Goal: Task Accomplishment & Management: Manage account settings

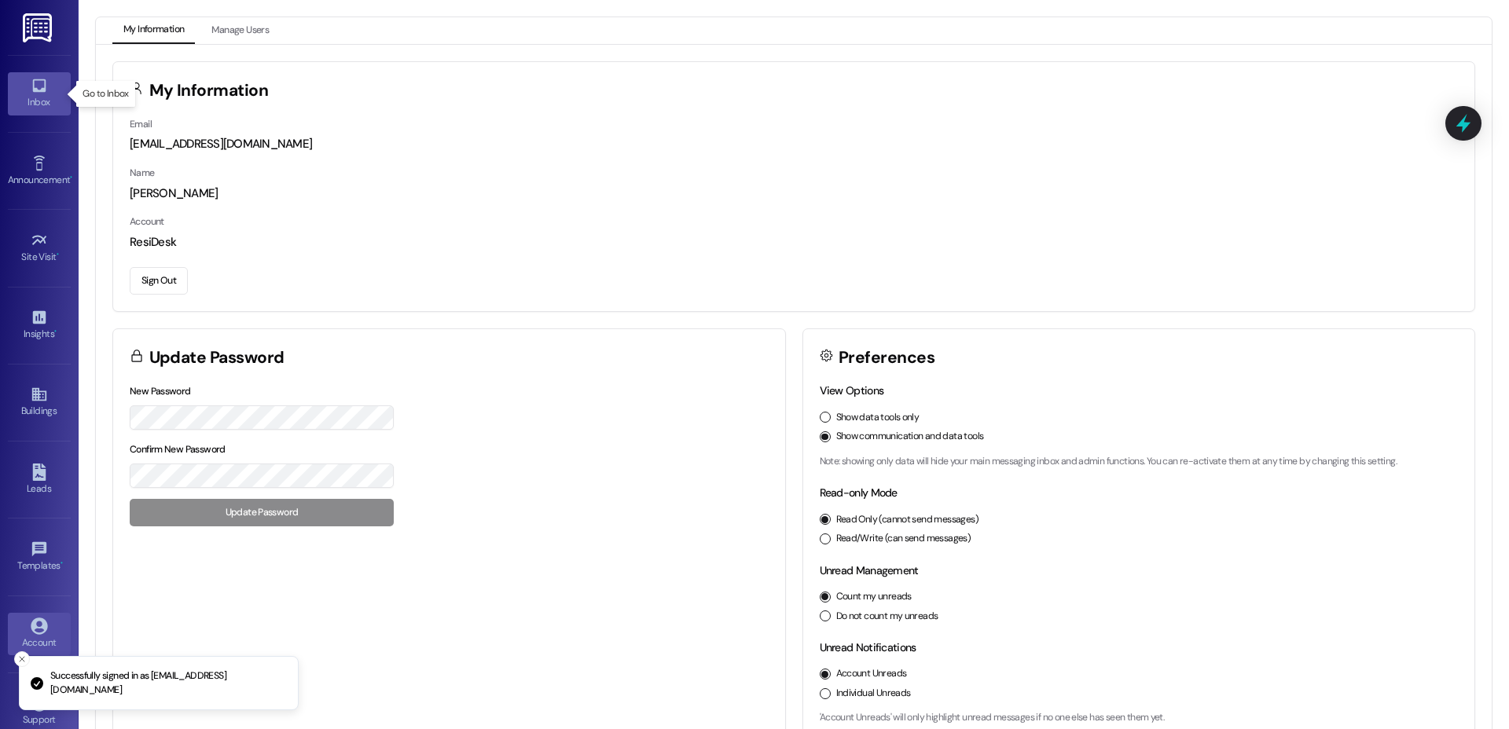
click at [40, 95] on div "Inbox" at bounding box center [39, 102] width 79 height 16
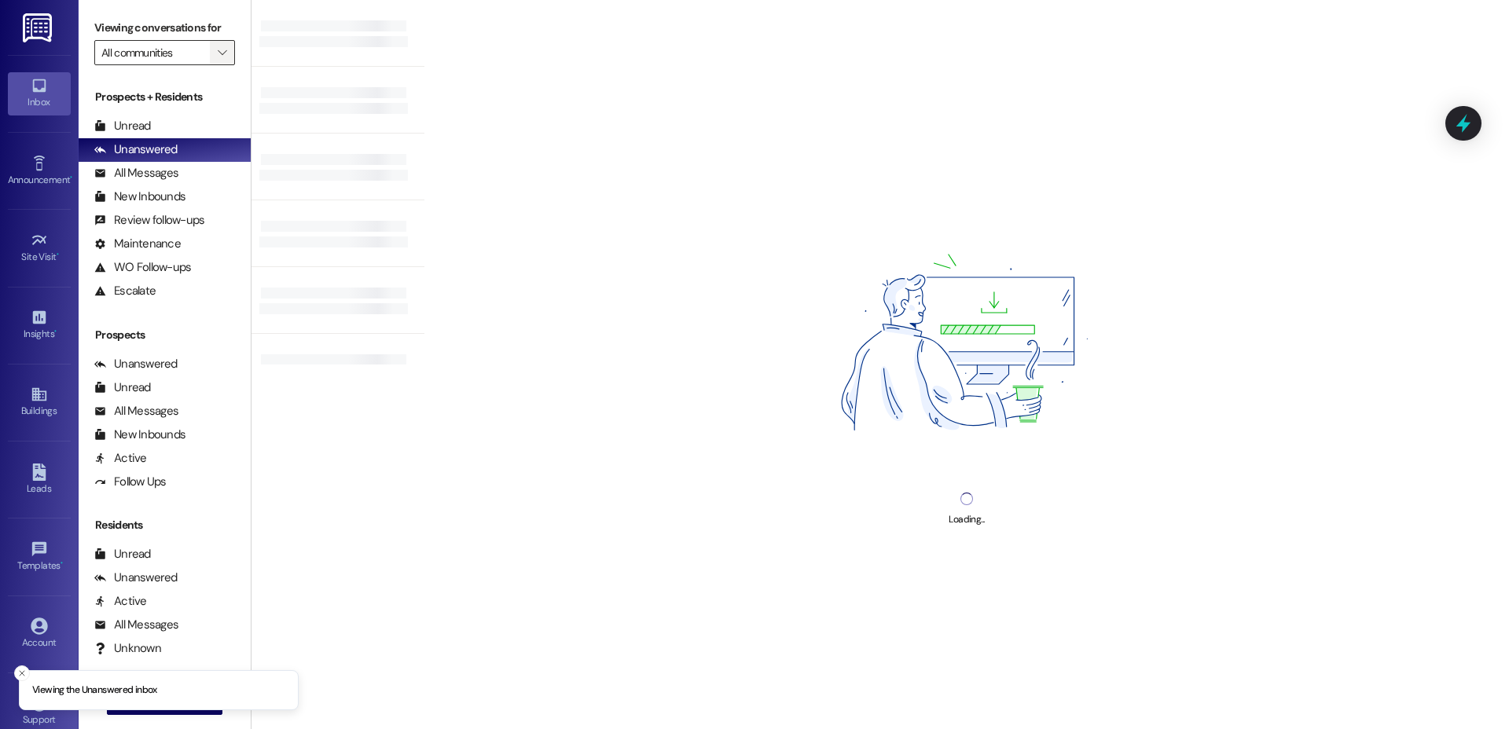
click at [218, 48] on icon "" at bounding box center [222, 52] width 9 height 13
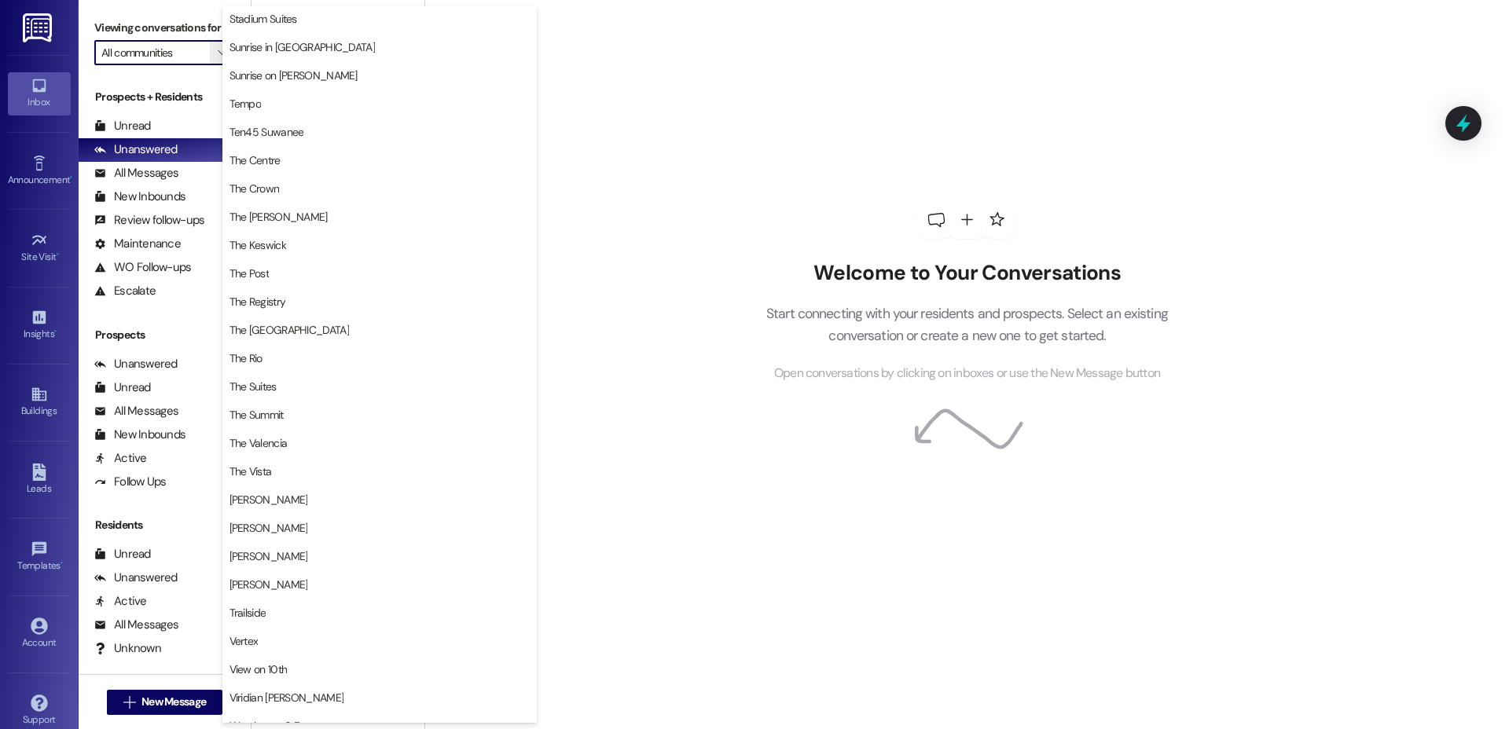
scroll to position [1349, 0]
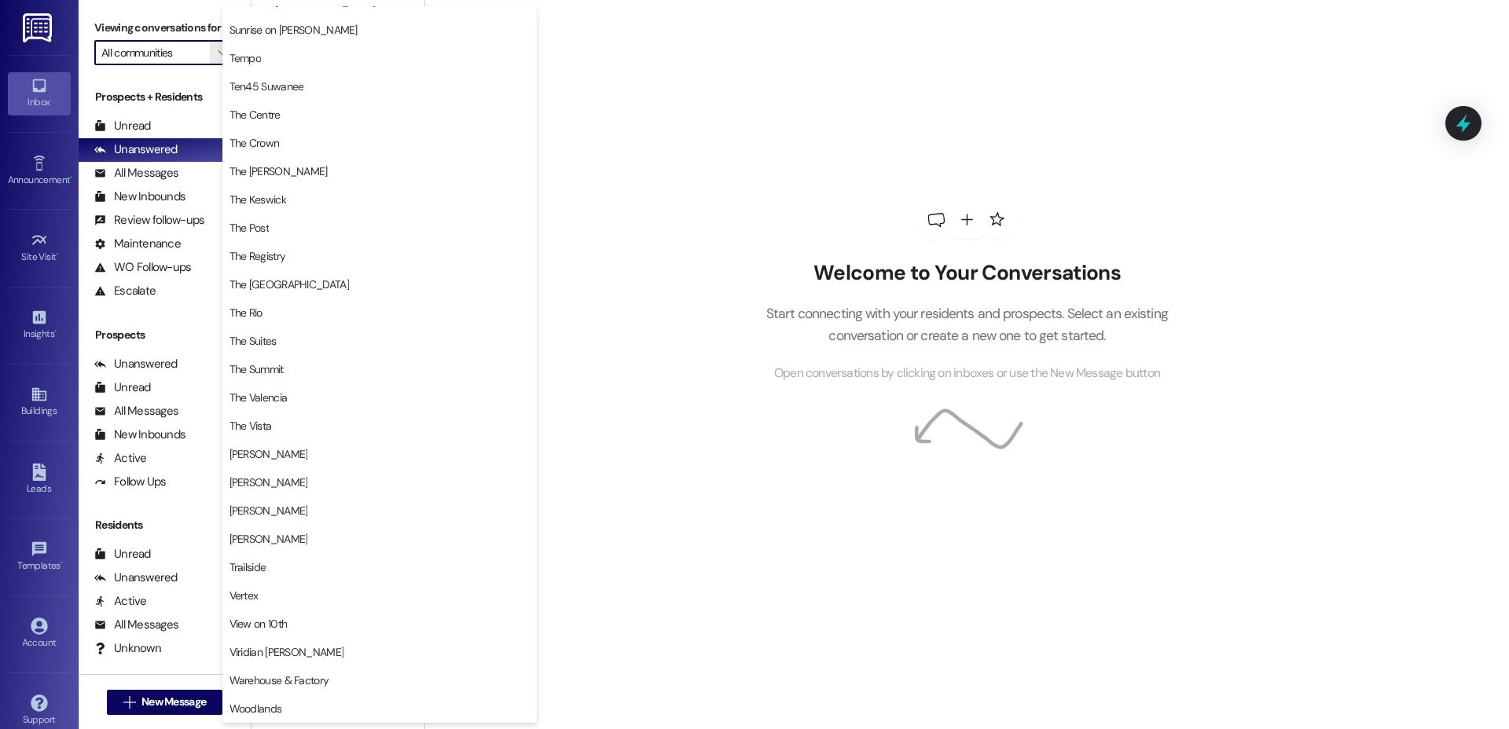
click at [658, 244] on div "Welcome to Your Conversations Start connecting with your residents and prospect…" at bounding box center [966, 364] width 1084 height 729
click at [51, 247] on link "Site Visit •" at bounding box center [39, 248] width 63 height 42
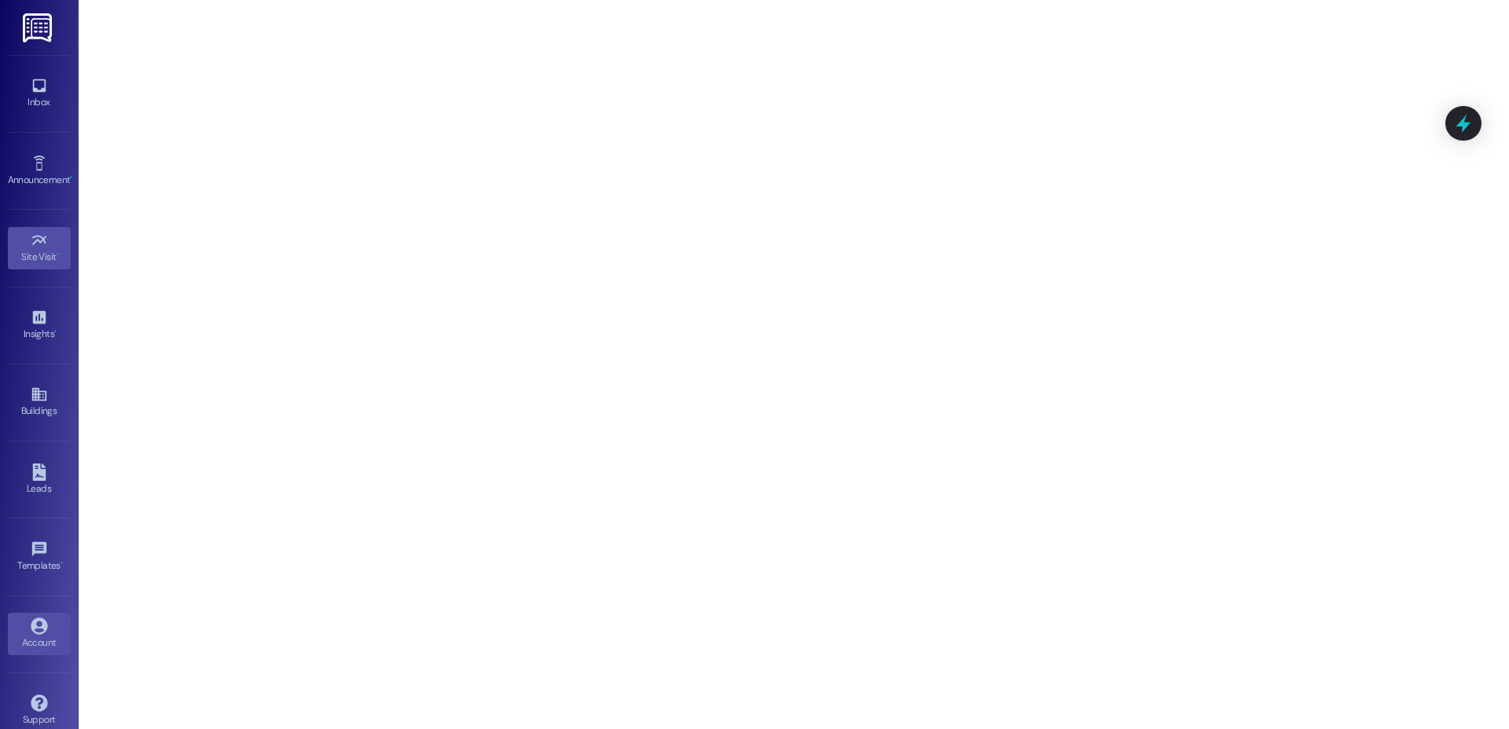
click at [33, 628] on icon at bounding box center [39, 626] width 17 height 17
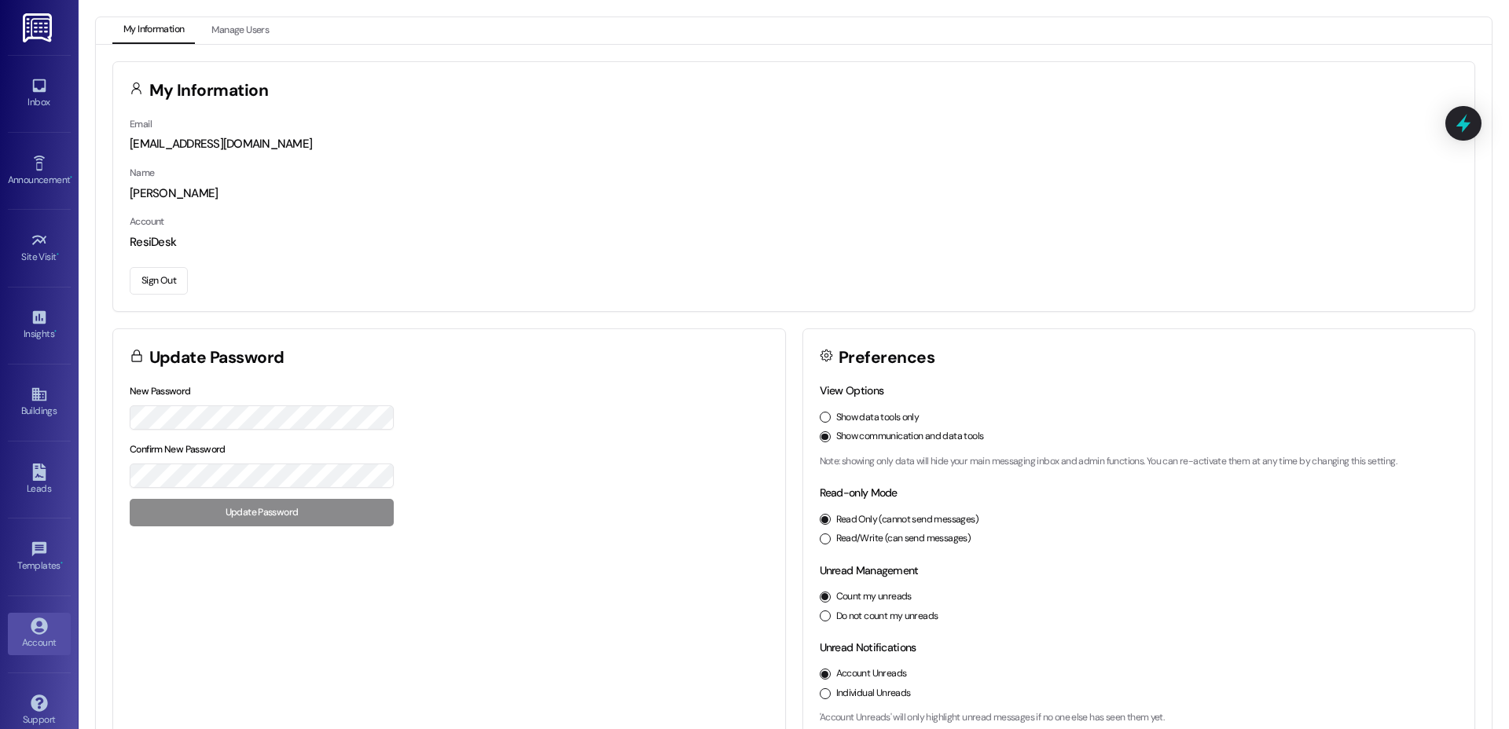
click at [170, 283] on button "Sign Out" at bounding box center [159, 280] width 58 height 27
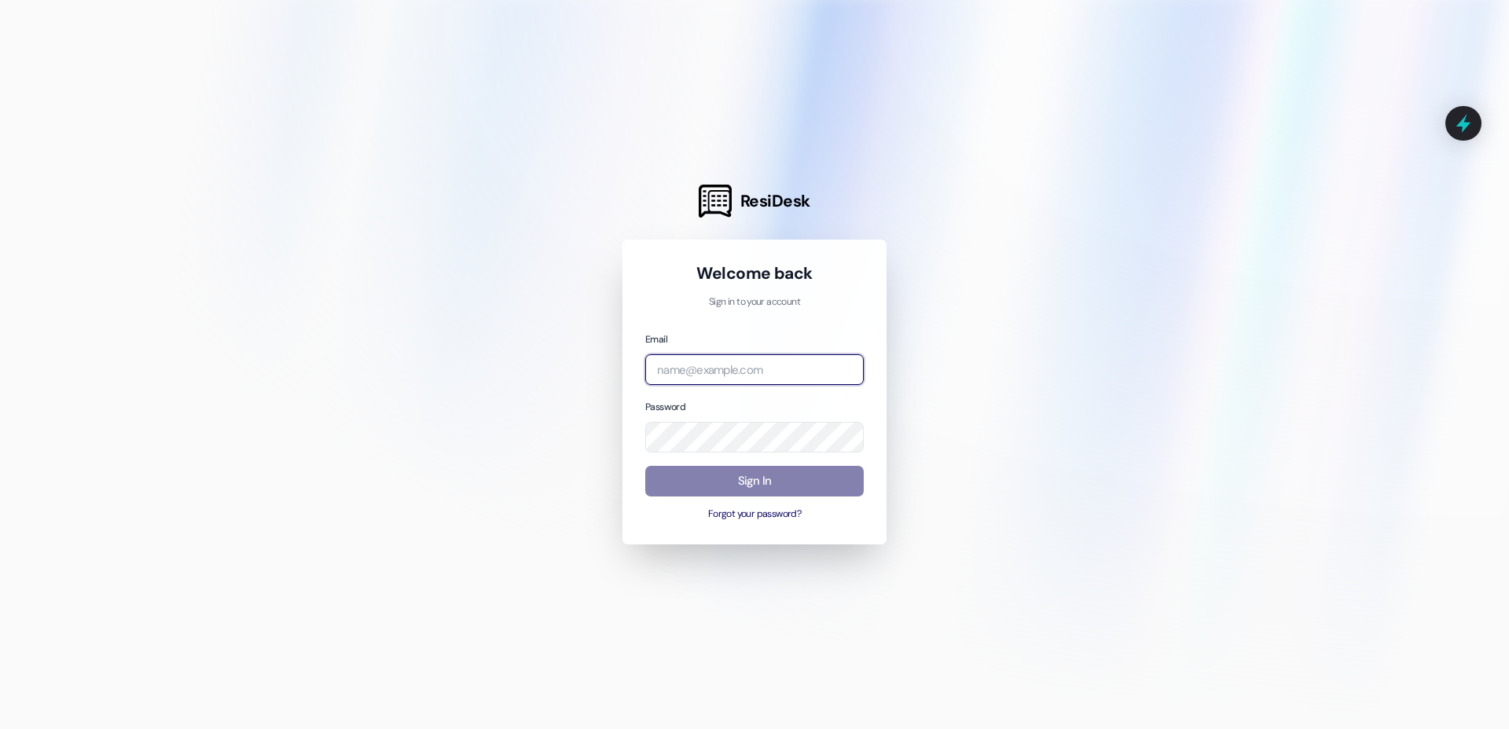
click at [764, 378] on input "email" at bounding box center [754, 369] width 218 height 31
type input "p"
click at [786, 365] on input "email" at bounding box center [754, 370] width 218 height 31
click at [0, 728] on com-1password-button at bounding box center [0, 729] width 0 height 0
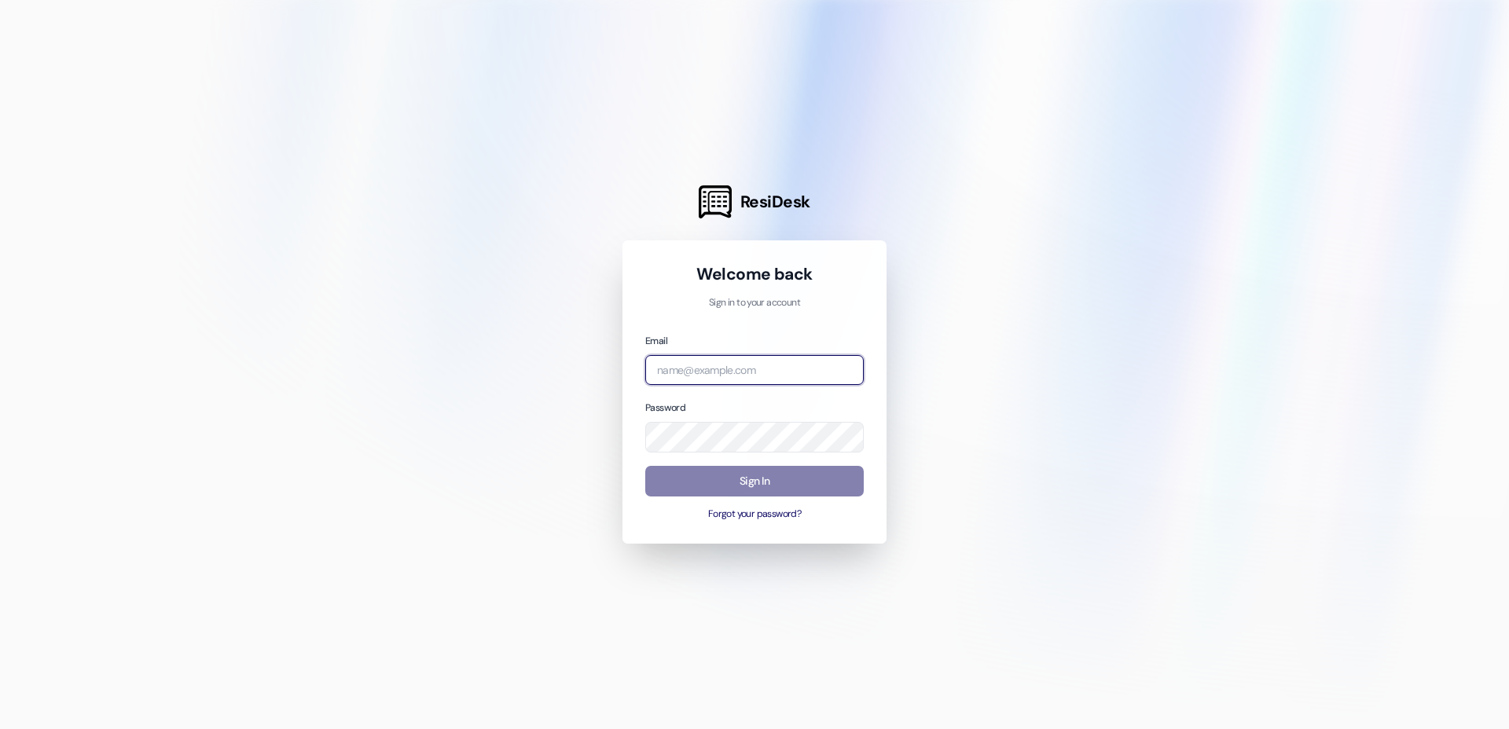
click at [665, 379] on input "email" at bounding box center [754, 370] width 218 height 31
click at [0, 728] on com-1password-button at bounding box center [0, 729] width 0 height 0
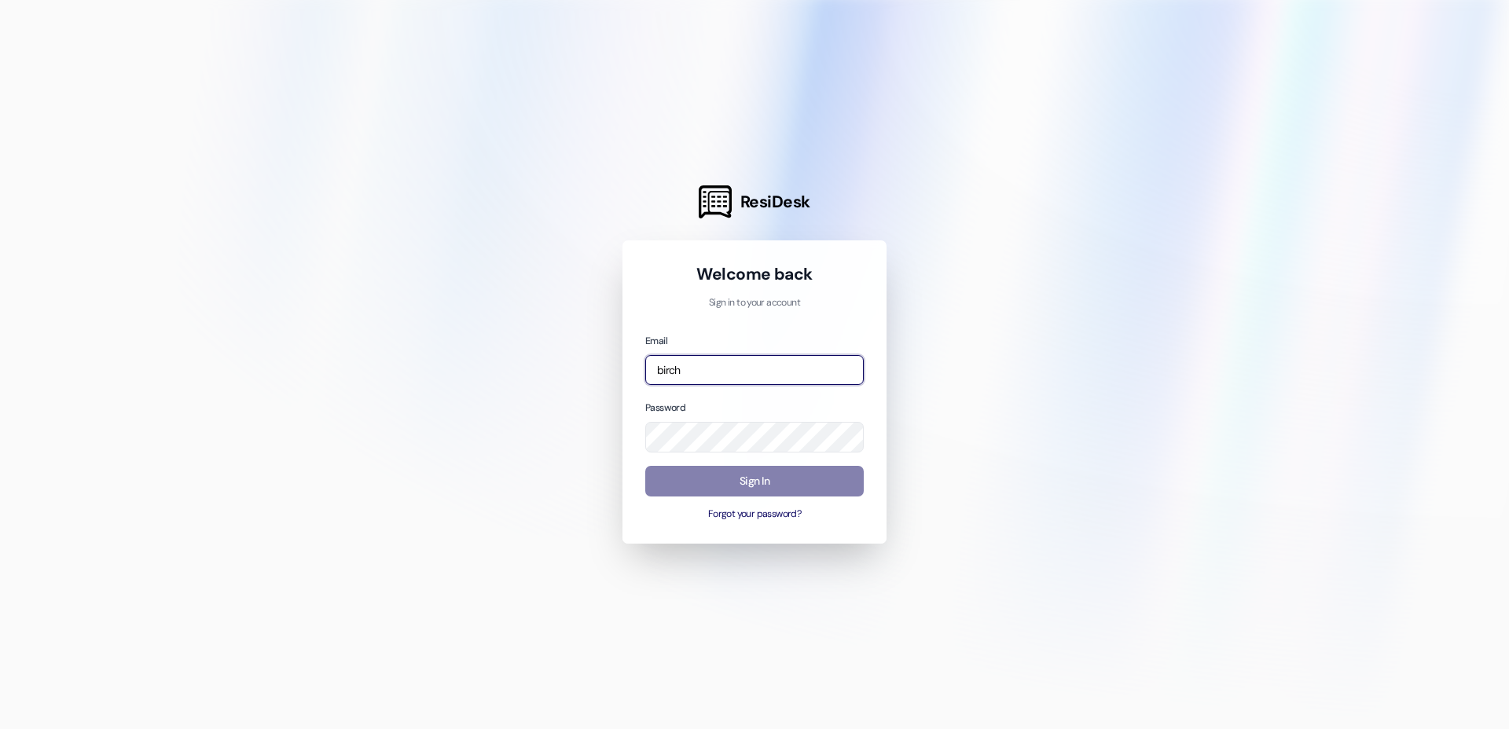
click at [0, 728] on com-1password-button at bounding box center [0, 729] width 0 height 0
click at [732, 372] on input "birch" at bounding box center [754, 370] width 218 height 31
type input "b"
type input "automated-surveys-birchstone-residential@birchstone-residential.com"
